Goal: Find specific page/section: Find specific page/section

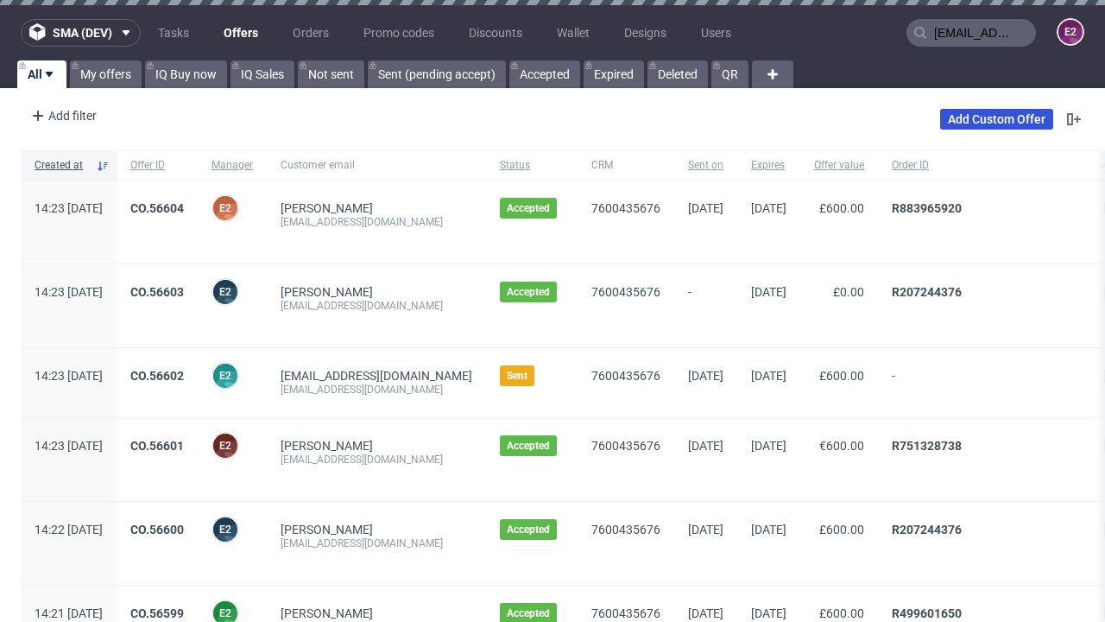
scroll to position [0, 38]
type input "[EMAIL_ADDRESS][DOMAIN_NAME]"
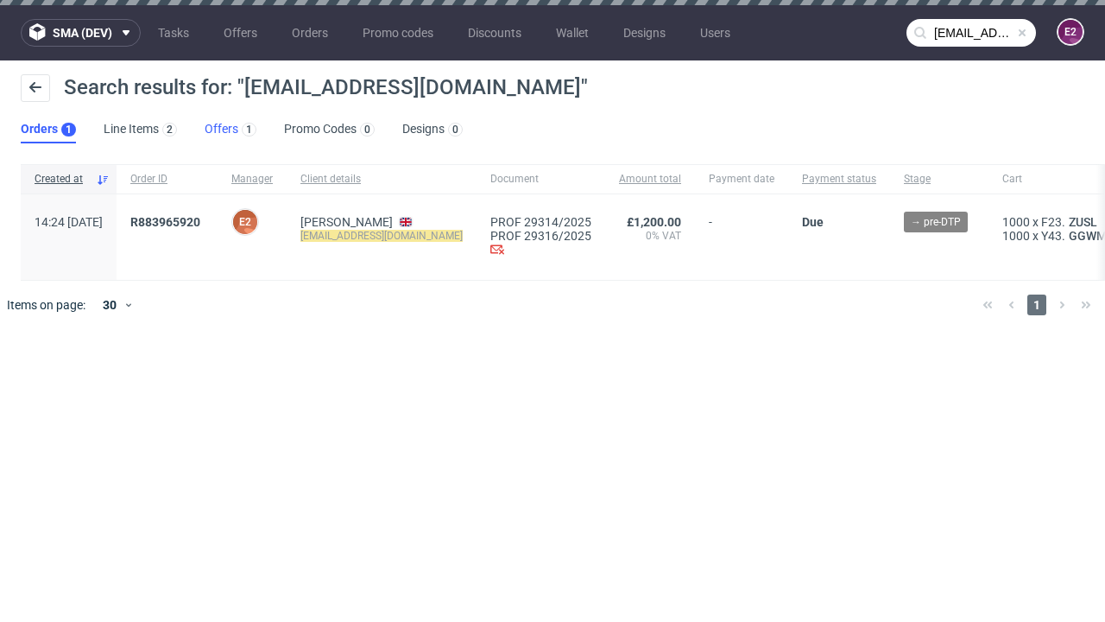
click at [231, 130] on link "Offers 1" at bounding box center [231, 130] width 52 height 28
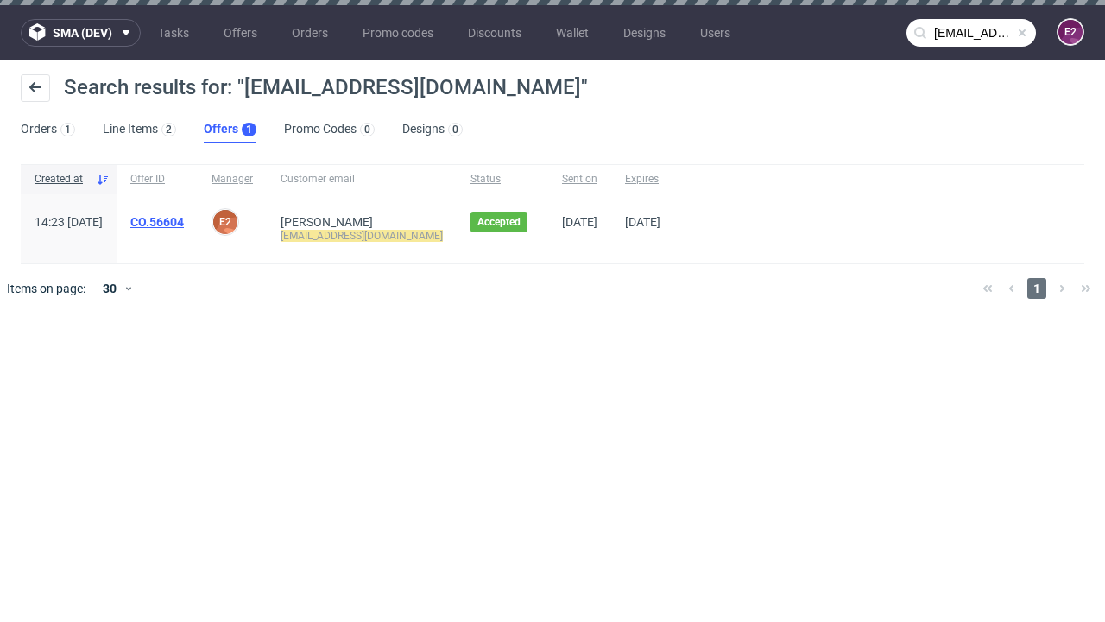
click at [184, 222] on link "CO.56604" at bounding box center [157, 222] width 54 height 14
